Goal: Register for event/course

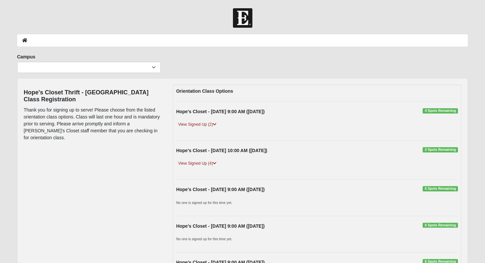
click at [332, 109] on div "Hope's Closet - [DATE] 9:00 AM ([DATE]) 4 Spots Remaining" at bounding box center [317, 113] width 292 height 10
click at [433, 112] on span "4 Spots Remaining" at bounding box center [440, 110] width 35 height 5
click at [192, 125] on link "View Signed Up (2)" at bounding box center [197, 124] width 42 height 7
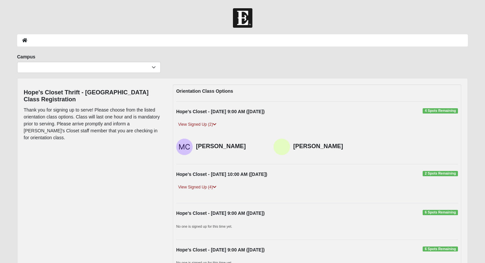
click at [194, 110] on strong "Hope's Closet - [DATE] 9:00 AM ([DATE])" at bounding box center [220, 111] width 88 height 5
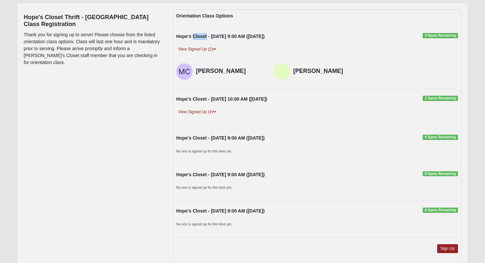
scroll to position [112, 0]
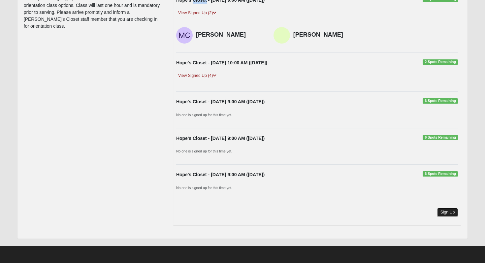
click at [451, 214] on link "Sign Up" at bounding box center [447, 212] width 21 height 9
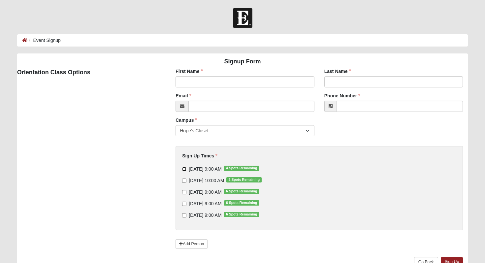
click at [184, 169] on input "[DATE] 9:00 AM 4 Spots Remaining" at bounding box center [184, 169] width 4 height 4
checkbox input "true"
click at [235, 79] on input "First Name" at bounding box center [245, 81] width 139 height 11
type input "Maddi"
type input "Hull"
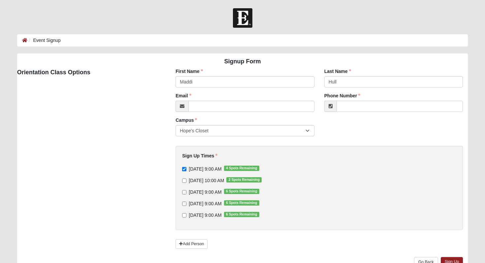
type input "[EMAIL_ADDRESS][DOMAIN_NAME]"
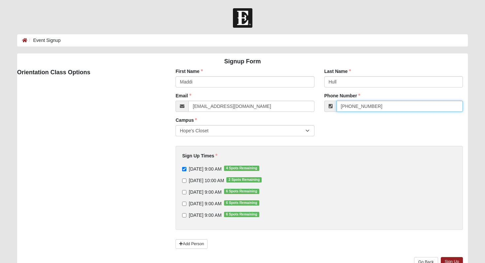
click at [361, 107] on input "[PHONE_NUMBER]" at bounding box center [400, 106] width 127 height 11
type input "[PHONE_NUMBER]"
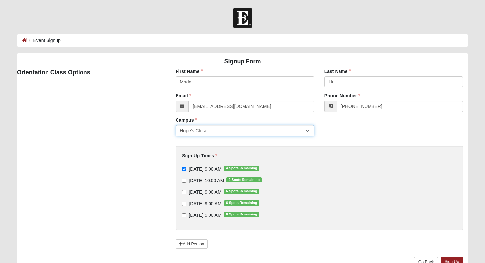
click at [223, 134] on select "Hope's Closet" at bounding box center [245, 130] width 139 height 11
click at [176, 125] on select "Hope's Closet" at bounding box center [245, 130] width 139 height 11
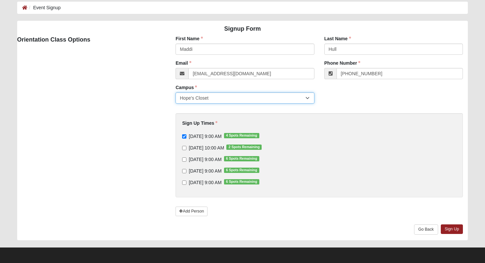
scroll to position [34, 0]
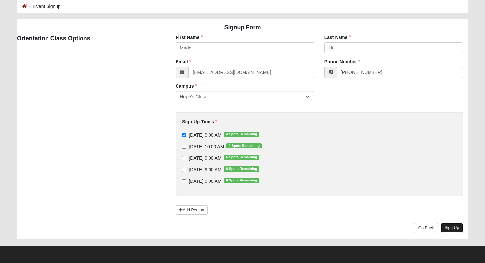
click at [453, 231] on link "Sign Up" at bounding box center [452, 228] width 22 height 10
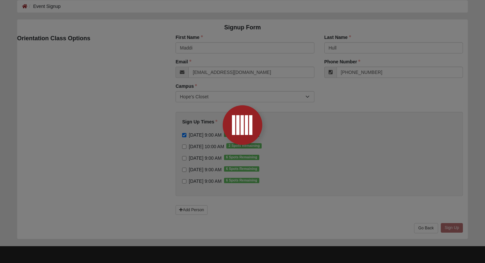
scroll to position [0, 0]
